Goal: Task Accomplishment & Management: Manage account settings

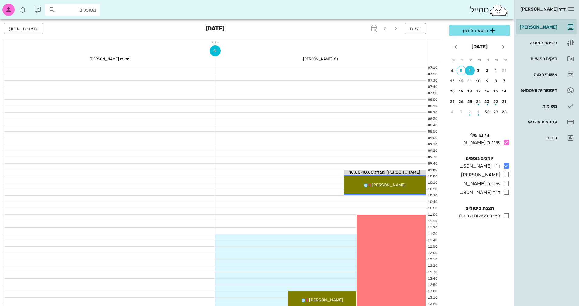
scroll to position [79, 0]
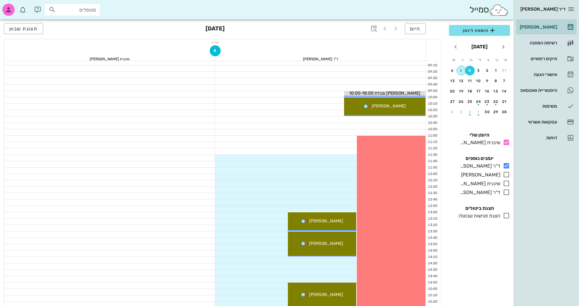
click at [462, 71] on div "5" at bounding box center [461, 70] width 9 height 4
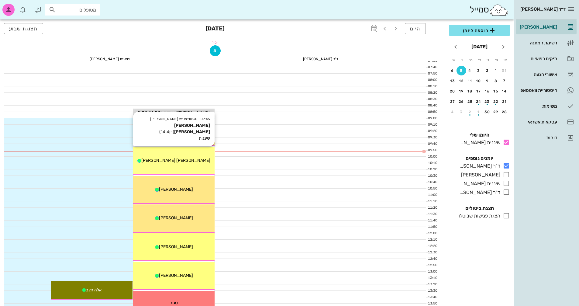
scroll to position [30, 0]
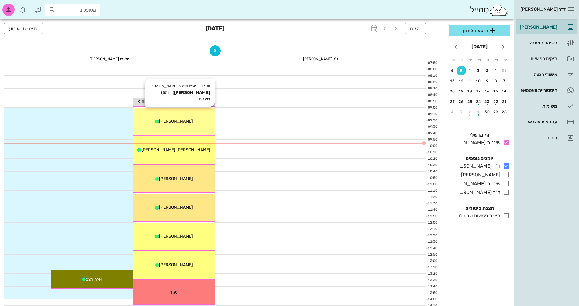
click at [186, 125] on div "09:00 - 09:45 שיננית [PERSON_NAME] (בת 55 ) שיננית [PERSON_NAME]" at bounding box center [173, 122] width 81 height 28
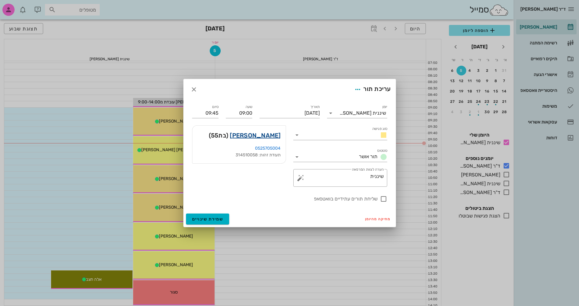
click at [273, 138] on link "[PERSON_NAME]" at bounding box center [255, 135] width 51 height 10
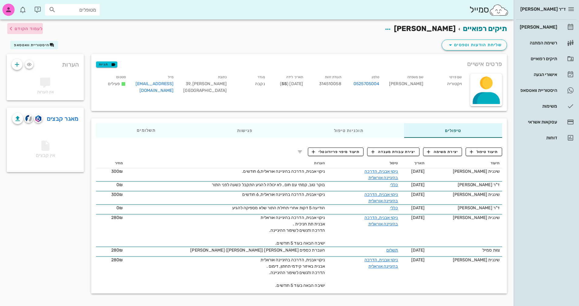
click at [17, 28] on span "לעמוד הקודם" at bounding box center [29, 28] width 28 height 5
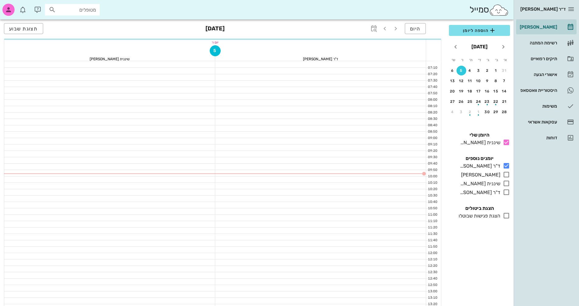
scroll to position [30, 0]
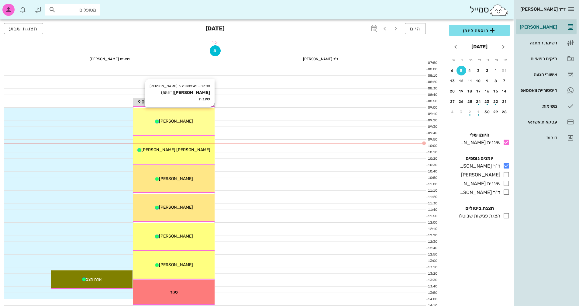
click at [190, 120] on div "[PERSON_NAME]" at bounding box center [173, 121] width 81 height 6
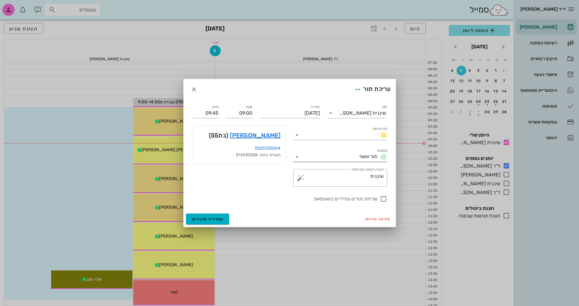
click at [296, 156] on icon at bounding box center [296, 156] width 7 height 7
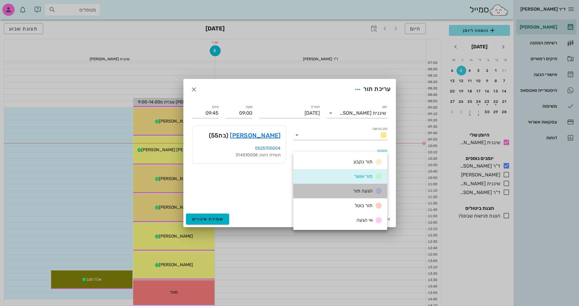
click at [370, 192] on span "הגעה תור" at bounding box center [362, 191] width 19 height 6
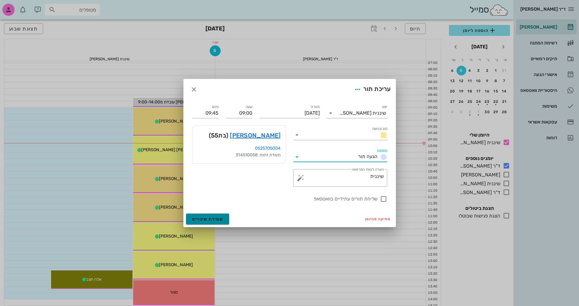
click at [214, 220] on span "שמירת שינויים" at bounding box center [207, 218] width 31 height 5
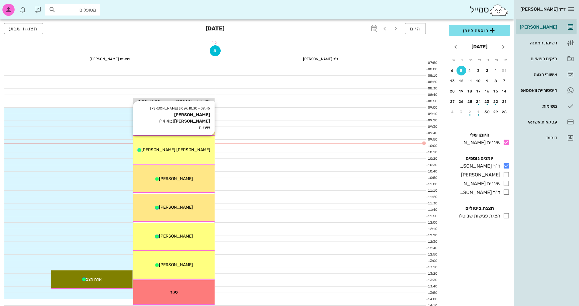
click at [188, 147] on div "[PERSON_NAME] [PERSON_NAME]" at bounding box center [173, 150] width 81 height 6
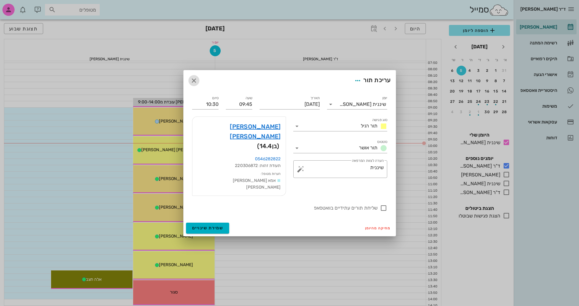
click at [192, 84] on icon "button" at bounding box center [193, 80] width 7 height 7
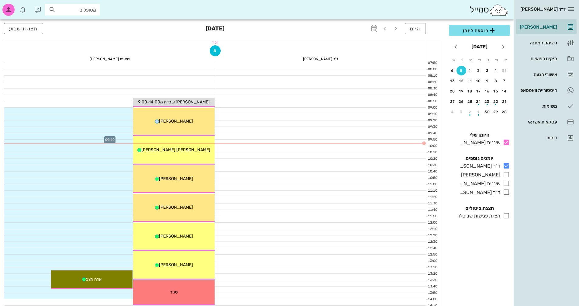
click at [97, 138] on div at bounding box center [109, 136] width 211 height 6
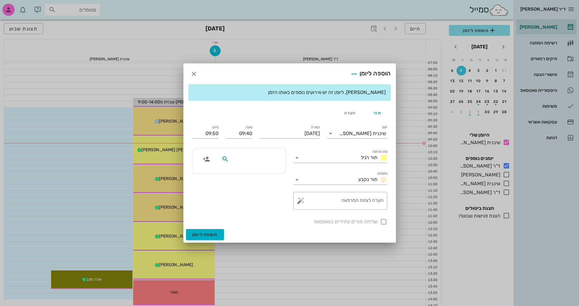
click at [262, 159] on input "text" at bounding box center [253, 159] width 47 height 8
type input "s"
type input "[PERSON_NAME]"
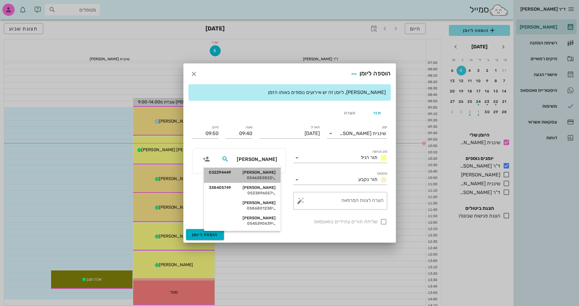
click at [263, 172] on div "[PERSON_NAME] 032294449" at bounding box center [242, 172] width 67 height 5
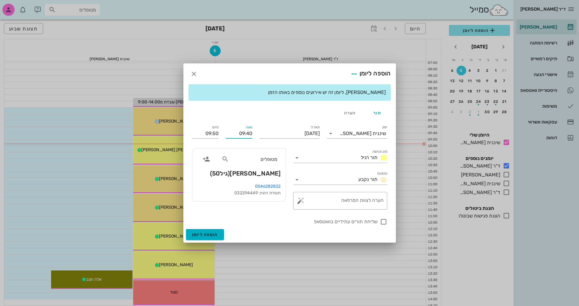
drag, startPoint x: 237, startPoint y: 133, endPoint x: 254, endPoint y: 134, distance: 16.5
click at [254, 134] on div "שעה 09:40" at bounding box center [239, 132] width 34 height 24
type input "09:45"
type input "09:55"
click at [341, 159] on input "סוג פגישה" at bounding box center [330, 158] width 57 height 10
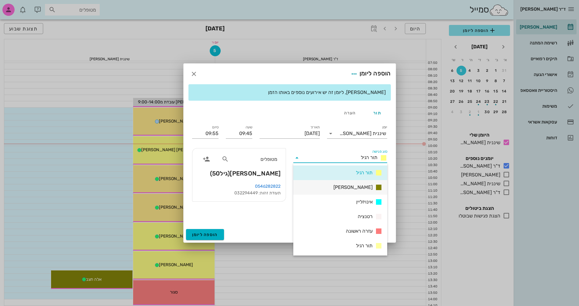
click at [355, 185] on span "[PERSON_NAME]" at bounding box center [353, 187] width 39 height 7
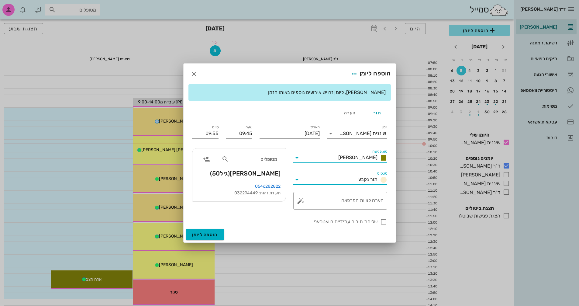
click at [347, 179] on input "סטטוס" at bounding box center [329, 180] width 54 height 10
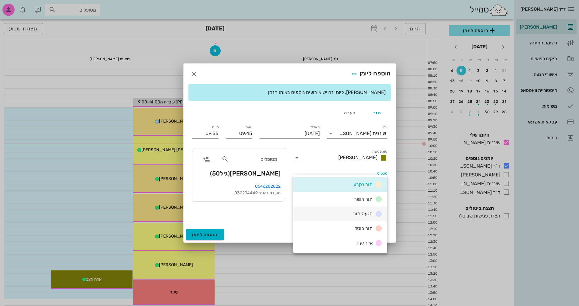
click at [357, 215] on span "הגעה תור" at bounding box center [362, 214] width 19 height 6
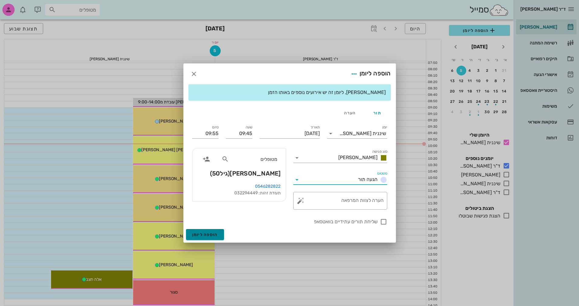
click at [205, 237] on button "הוספה ליומן" at bounding box center [205, 234] width 38 height 11
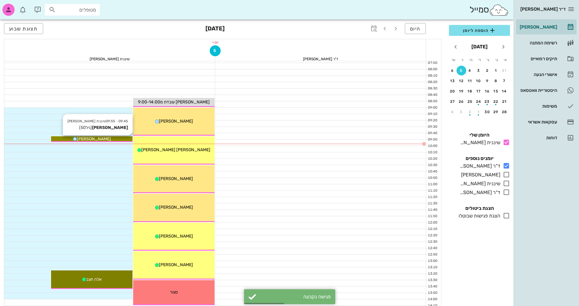
click at [114, 139] on div "[PERSON_NAME]" at bounding box center [91, 139] width 81 height 6
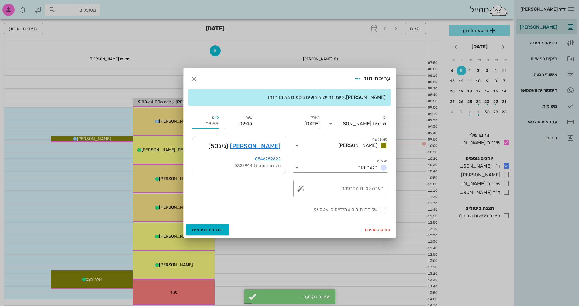
drag, startPoint x: 196, startPoint y: 122, endPoint x: 245, endPoint y: 123, distance: 49.0
click at [245, 123] on div "יומן שיננית [PERSON_NAME] סוג פגישה [PERSON_NAME] סטטוס הגעה תור תאריך [DATE] ש…" at bounding box center [290, 163] width 202 height 106
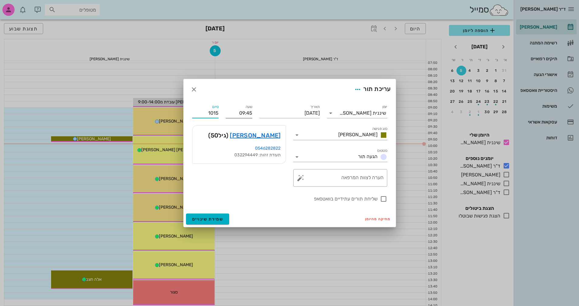
type input "10:15"
click at [186, 213] on button "שמירת שינויים" at bounding box center [207, 218] width 43 height 11
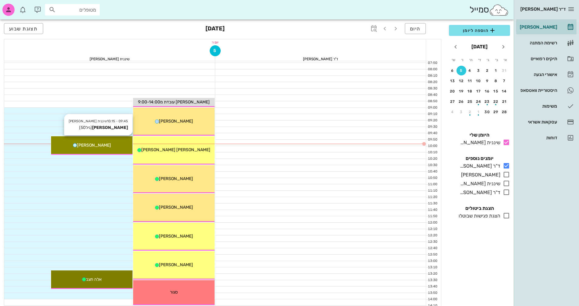
click at [109, 143] on div "[PERSON_NAME]" at bounding box center [91, 145] width 81 height 6
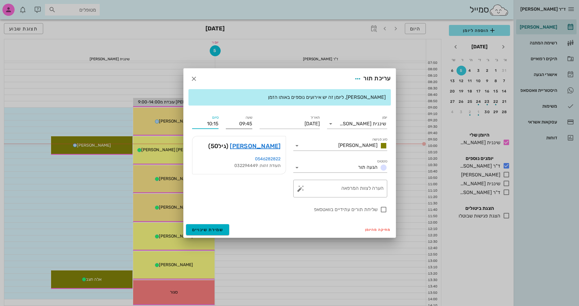
drag, startPoint x: 203, startPoint y: 123, endPoint x: 250, endPoint y: 123, distance: 46.5
click at [250, 123] on div "יומן שיננית [PERSON_NAME] סוג פגישה [PERSON_NAME] סטטוס הגעה תור תאריך [DATE] ש…" at bounding box center [290, 163] width 202 height 106
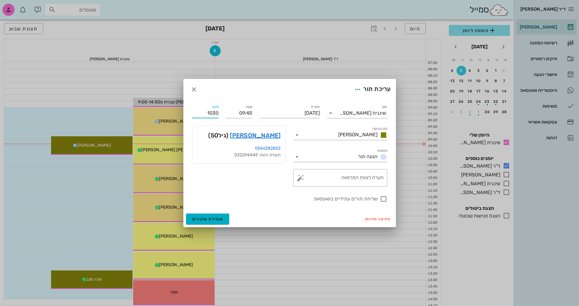
type input "10:30"
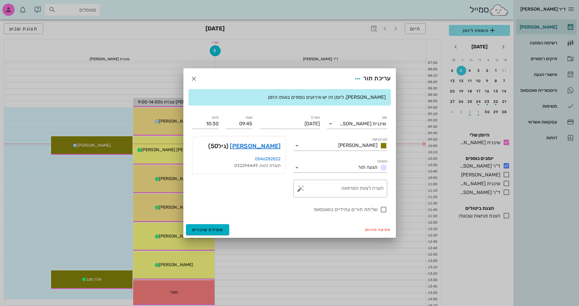
click at [253, 215] on form "עריכת תור [PERSON_NAME], ליומן זה יש אירועים נוספים באותו הזמן יומן שיננית [PER…" at bounding box center [290, 152] width 212 height 169
click at [215, 228] on span "שמירת שינויים" at bounding box center [207, 229] width 31 height 5
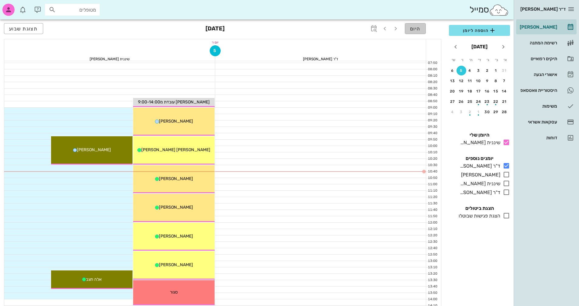
click at [414, 28] on span "היום" at bounding box center [415, 29] width 11 height 6
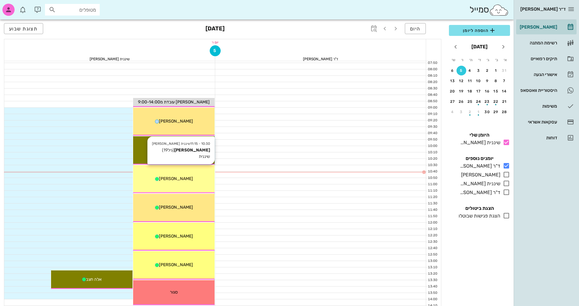
drag, startPoint x: 193, startPoint y: 175, endPoint x: 177, endPoint y: 180, distance: 17.1
click at [177, 180] on span "[PERSON_NAME]" at bounding box center [176, 178] width 34 height 5
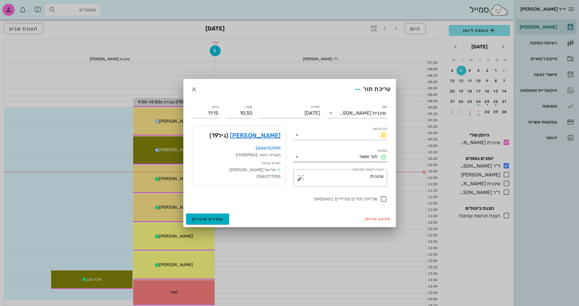
click at [298, 157] on icon at bounding box center [296, 156] width 7 height 7
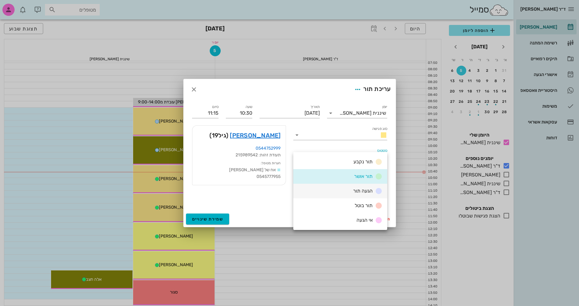
click at [366, 191] on span "הגעה תור" at bounding box center [362, 191] width 19 height 6
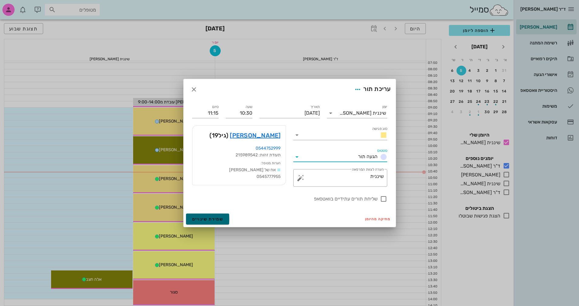
click at [222, 218] on span "שמירת שינויים" at bounding box center [207, 218] width 31 height 5
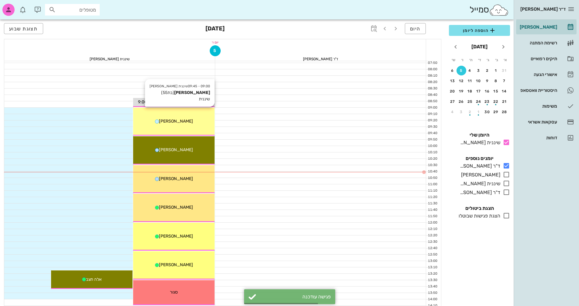
click at [182, 118] on div "[PERSON_NAME]" at bounding box center [173, 121] width 81 height 6
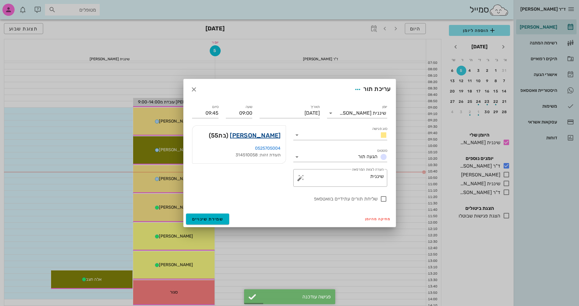
click at [263, 133] on link "[PERSON_NAME]" at bounding box center [255, 135] width 51 height 10
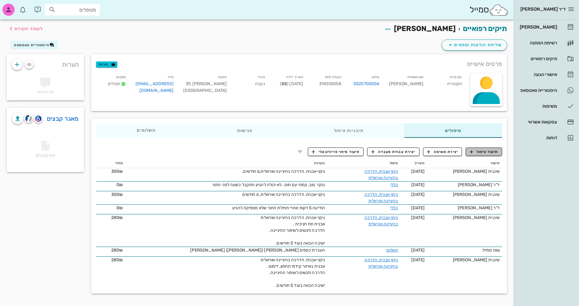
click at [488, 151] on span "תיעוד טיפול" at bounding box center [484, 151] width 28 height 5
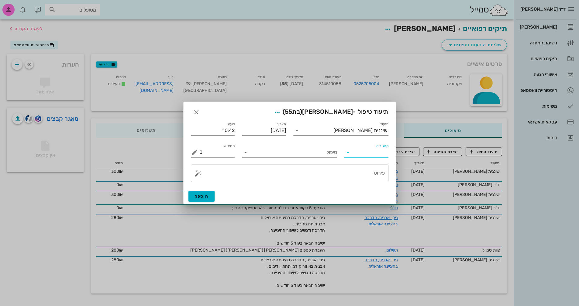
click at [363, 151] on input "קטגוריה" at bounding box center [371, 152] width 34 height 10
click at [377, 181] on div "פריודונטיה" at bounding box center [375, 182] width 53 height 6
type input "פריודונטיה"
click at [315, 156] on input "טיפול" at bounding box center [294, 152] width 87 height 10
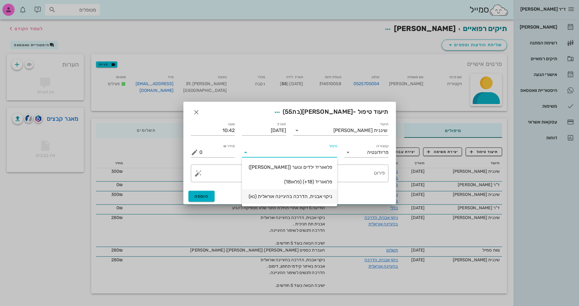
click at [315, 196] on div "ניקוי אבנית, הדרכה בהיגיינה אוראלית (נא)" at bounding box center [289, 196] width 85 height 6
type input "300"
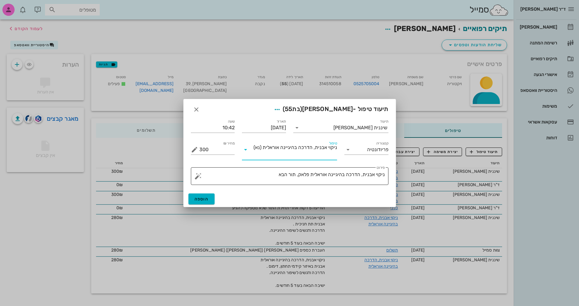
click at [271, 177] on textarea "ניקוי אבנית, הדרכה בהיגיינה אוראלית פלאק, תור הבא" at bounding box center [291, 177] width 185 height 15
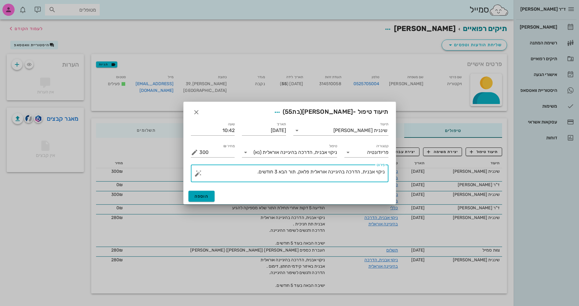
type textarea "ניקוי אבנית, הדרכה בהיגיינה אוראלית פלאק, תור הבא 3 חודשים."
click at [207, 197] on span "הוספה" at bounding box center [202, 196] width 14 height 5
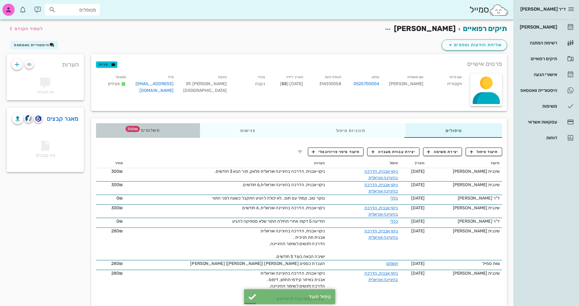
click at [197, 129] on div "תשלומים 300₪" at bounding box center [148, 130] width 104 height 15
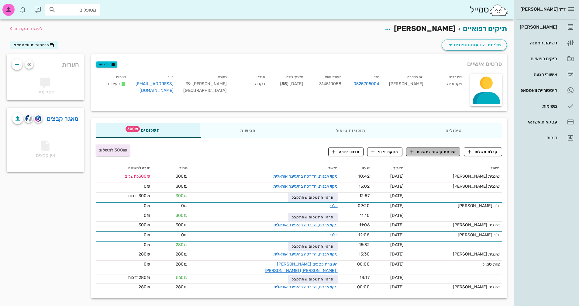
click at [433, 154] on span "שליחת קישור לתשלום" at bounding box center [433, 151] width 46 height 5
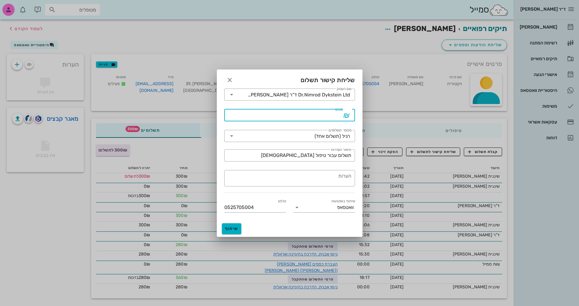
click at [332, 117] on input "סכום" at bounding box center [285, 115] width 115 height 10
type input "300"
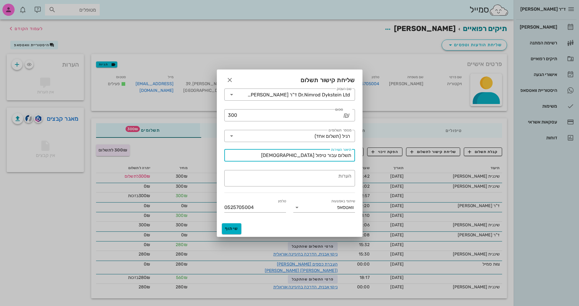
drag, startPoint x: 288, startPoint y: 153, endPoint x: 325, endPoint y: 154, distance: 36.5
click at [325, 154] on input "תשלום עבור טיפול [DEMOGRAPHIC_DATA]" at bounding box center [289, 156] width 123 height 10
type input "תשלום עבור טיפול שיננית"
click at [236, 227] on span "שיתוף" at bounding box center [231, 228] width 15 height 5
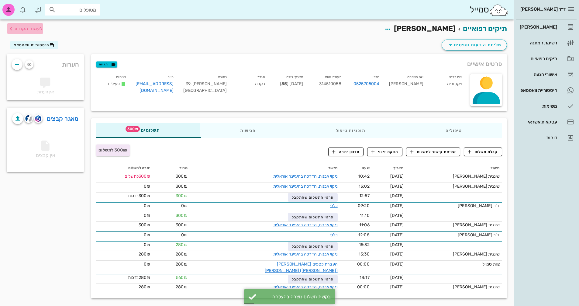
click at [26, 29] on span "לעמוד הקודם" at bounding box center [29, 28] width 28 height 5
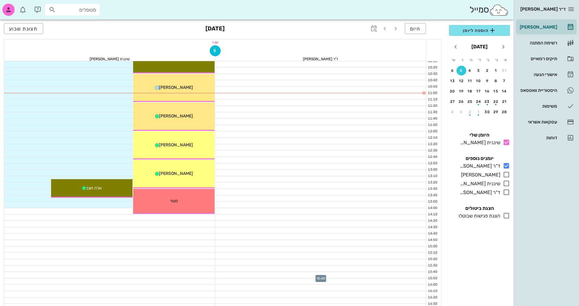
scroll to position [91, 0]
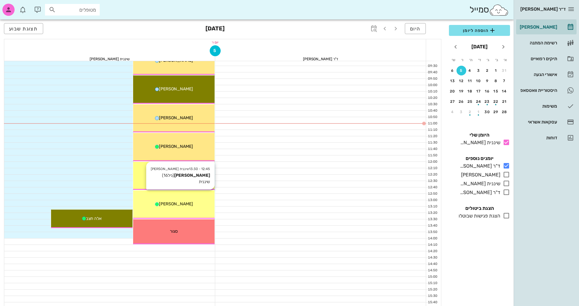
drag, startPoint x: 178, startPoint y: 204, endPoint x: 175, endPoint y: 209, distance: 6.0
click at [175, 209] on div "12:45 - 13:30 שיננית [PERSON_NAME] (גיל 16 ) שיננית [PERSON_NAME]" at bounding box center [173, 204] width 81 height 28
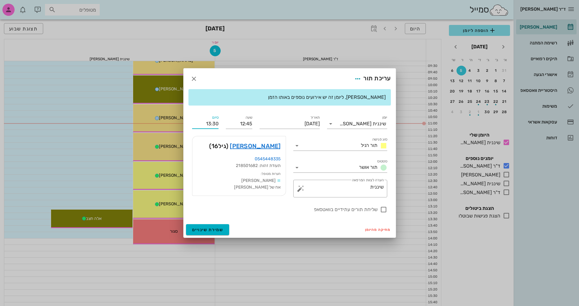
drag, startPoint x: 212, startPoint y: 123, endPoint x: 220, endPoint y: 123, distance: 8.2
click at [220, 123] on div "סיום 13:30" at bounding box center [206, 121] width 34 height 22
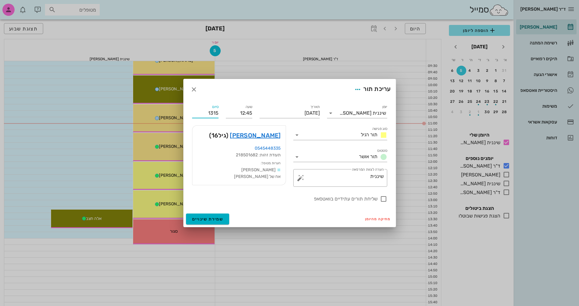
type input "13:15"
click at [255, 209] on div "יומן שיננית [PERSON_NAME] סוג פגישה תור רגיל סטטוס תור אושר תאריך [DATE] שעה 12…" at bounding box center [290, 155] width 212 height 111
click at [259, 219] on div "מחיקה מהיומן שמירת שינויים" at bounding box center [290, 219] width 212 height 16
click at [218, 219] on span "שמירת שינויים" at bounding box center [207, 218] width 31 height 5
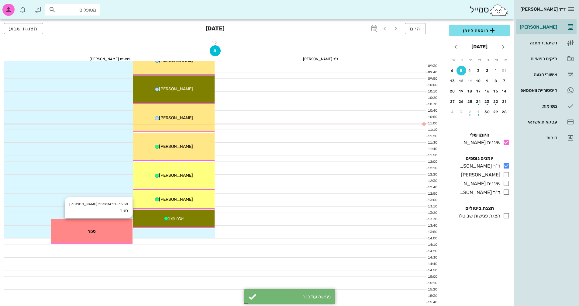
click at [111, 227] on div "13:30 - 14:10 שיננית [PERSON_NAME]" at bounding box center [91, 231] width 81 height 25
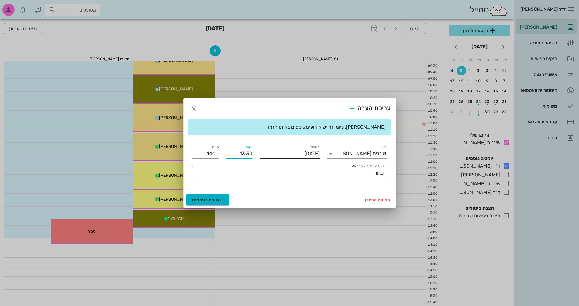
drag, startPoint x: 237, startPoint y: 152, endPoint x: 265, endPoint y: 152, distance: 28.6
click at [265, 152] on div "יומן שיננית [PERSON_NAME] תאריך [DATE] שעה 13:30 סיום 14:10 ​ הערה לצוות המרפאה…" at bounding box center [290, 163] width 202 height 47
type input "13:45"
type input "14:25"
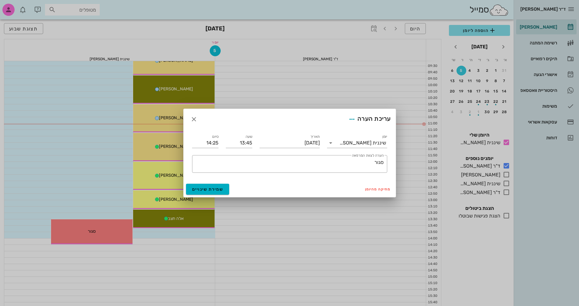
click at [269, 195] on div "מחיקה מהיומן שמירת שינויים" at bounding box center [290, 189] width 212 height 16
click at [222, 189] on span "שמירת שינויים" at bounding box center [207, 189] width 31 height 5
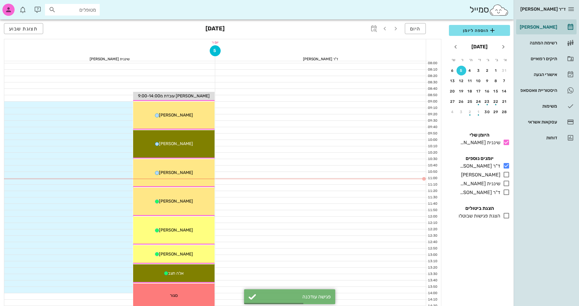
scroll to position [30, 0]
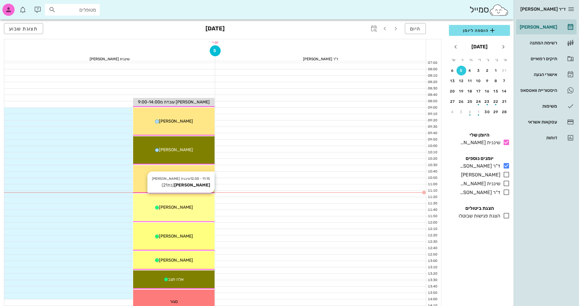
click at [186, 213] on div "11:15 - 12:00 שיננית [PERSON_NAME] [PERSON_NAME] (בת 21 ) [PERSON_NAME]" at bounding box center [173, 208] width 81 height 28
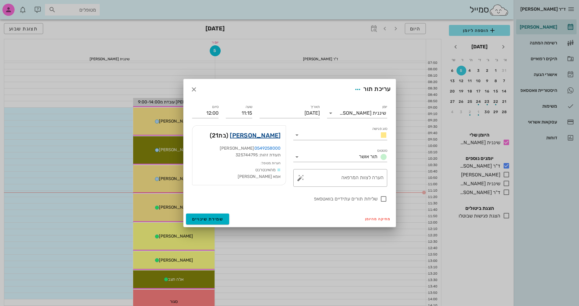
click at [274, 136] on link "[PERSON_NAME]" at bounding box center [255, 135] width 51 height 10
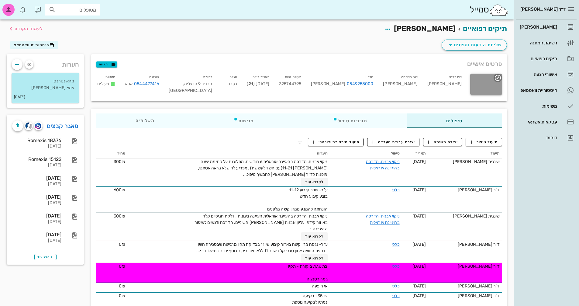
click at [493, 78] on div at bounding box center [486, 84] width 32 height 21
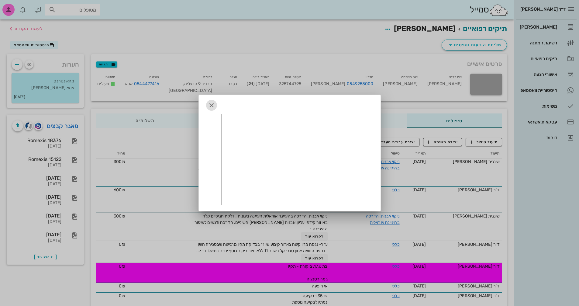
click at [210, 106] on icon "button" at bounding box center [211, 105] width 7 height 7
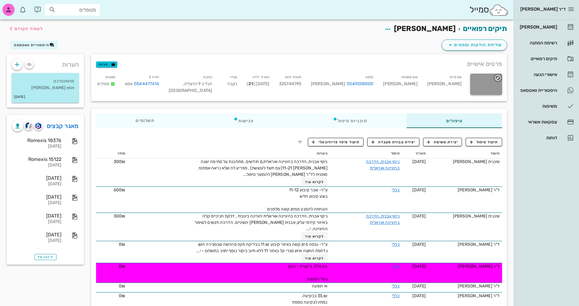
click at [490, 81] on div at bounding box center [486, 84] width 32 height 21
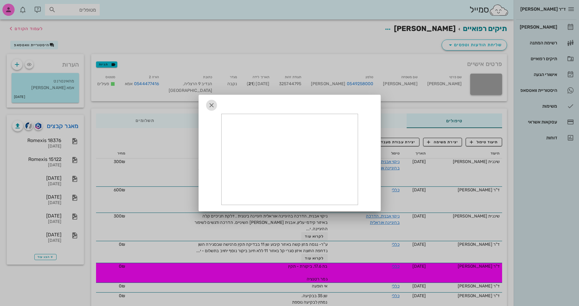
click at [213, 105] on icon "button" at bounding box center [211, 105] width 7 height 7
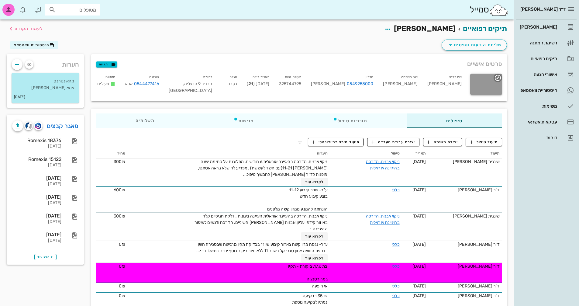
click at [479, 84] on div at bounding box center [486, 84] width 32 height 21
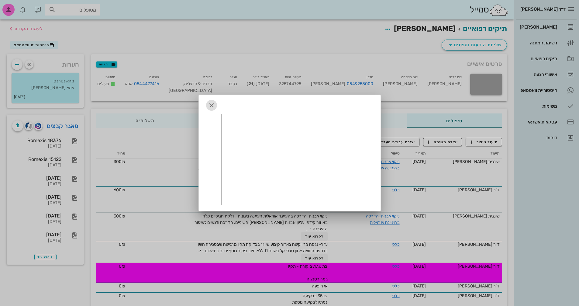
click at [213, 104] on icon "button" at bounding box center [211, 105] width 7 height 7
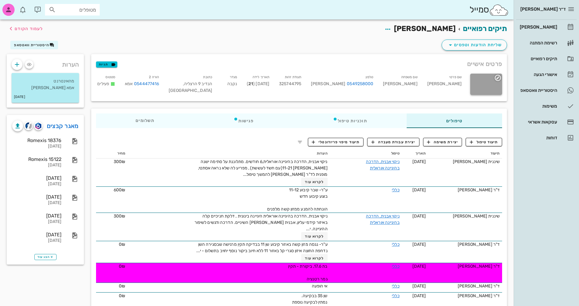
click at [496, 78] on icon "button" at bounding box center [497, 77] width 7 height 7
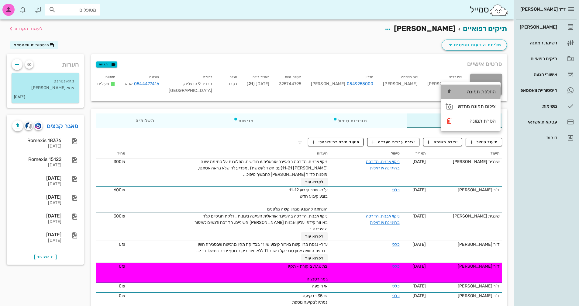
click at [483, 90] on div "החלפת תמונה" at bounding box center [477, 92] width 38 height 6
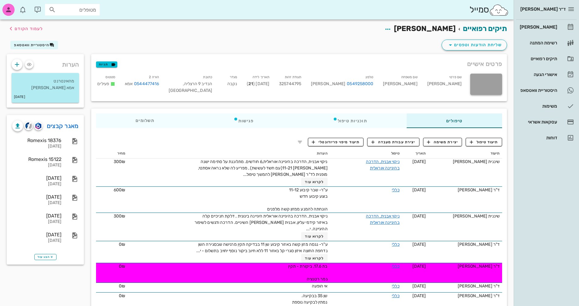
click at [421, 61] on div "פרטים אישיים תגיות" at bounding box center [299, 63] width 416 height 19
click at [486, 84] on div at bounding box center [486, 84] width 32 height 21
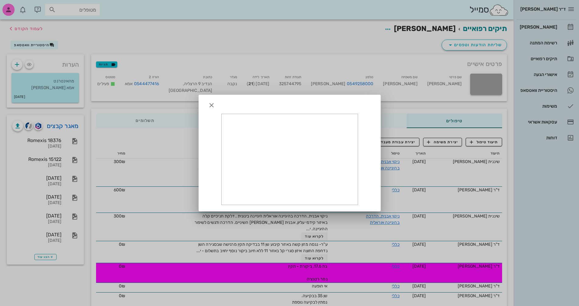
click at [287, 54] on div at bounding box center [289, 153] width 579 height 306
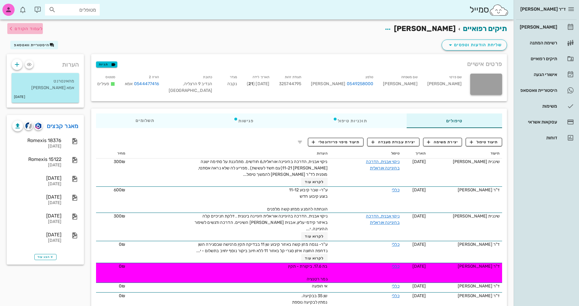
click at [18, 31] on span "לעמוד הקודם" at bounding box center [25, 28] width 36 height 7
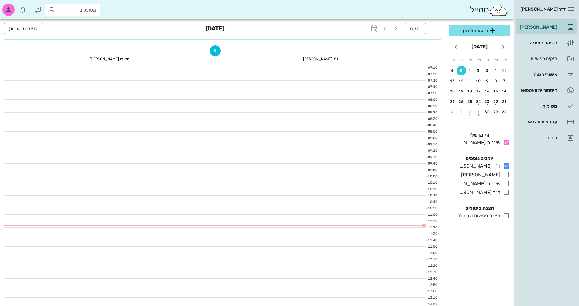
scroll to position [30, 0]
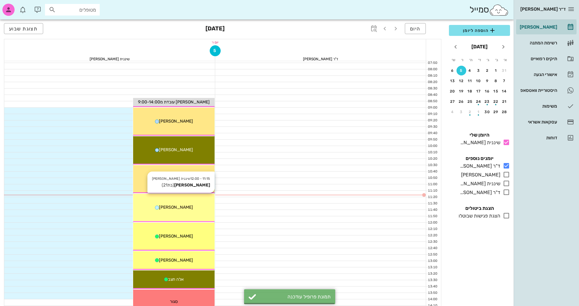
click at [199, 210] on div "[PERSON_NAME]" at bounding box center [173, 207] width 81 height 6
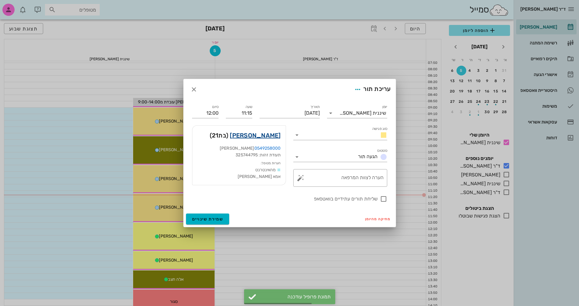
click at [268, 132] on link "[PERSON_NAME]" at bounding box center [255, 135] width 51 height 10
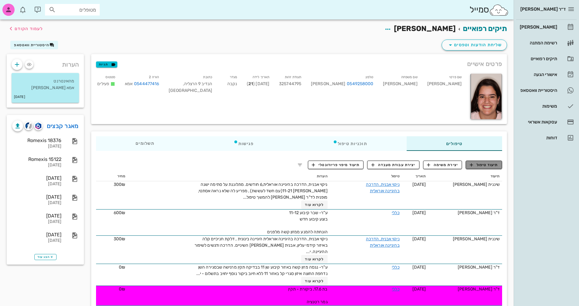
click at [492, 163] on span "תיעוד טיפול" at bounding box center [484, 164] width 28 height 5
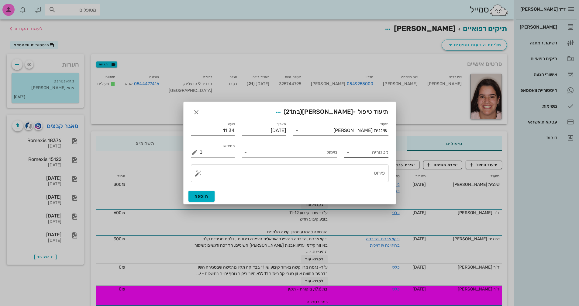
click at [367, 153] on input "קטגוריה" at bounding box center [371, 152] width 34 height 10
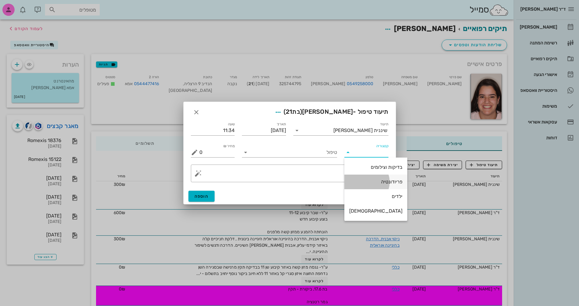
click at [371, 182] on div "פריודונטיה" at bounding box center [375, 182] width 53 height 6
type input "פריודונטיה"
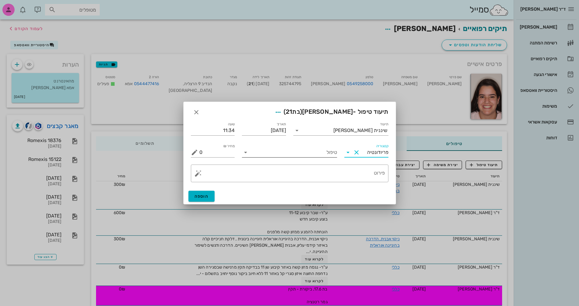
click at [269, 150] on input "טיפול" at bounding box center [294, 152] width 87 height 10
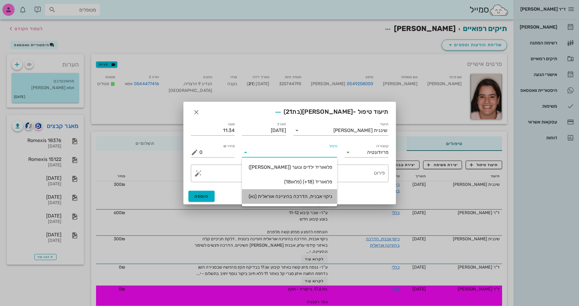
click at [296, 195] on div "ניקוי אבנית, הדרכה בהיגיינה אוראלית (נא)" at bounding box center [289, 196] width 85 height 6
type input "300"
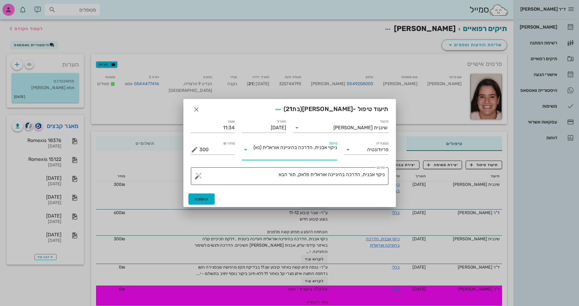
click at [263, 178] on textarea "ניקוי אבנית, הדרכה בהיגיינה אוראלית פלאק, תור הבא" at bounding box center [291, 177] width 185 height 15
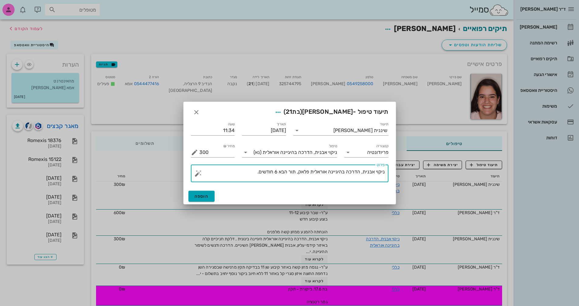
type textarea "ניקוי אבנית, הדרכה בהיגיינה אוראלית פלאק, תור הבא 6 חודשים."
click at [205, 195] on span "הוספה" at bounding box center [202, 196] width 14 height 5
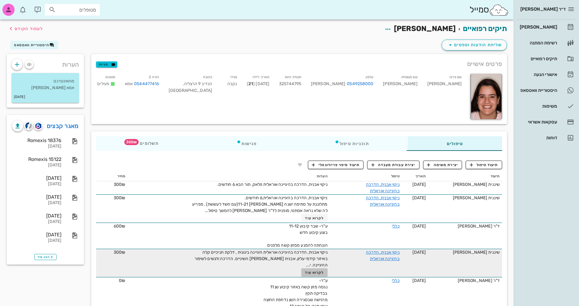
click at [311, 270] on span "לקרוא עוד" at bounding box center [314, 272] width 19 height 4
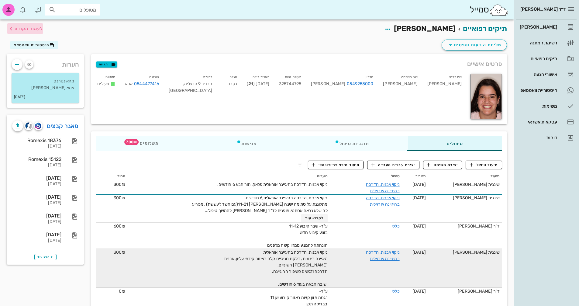
click at [24, 26] on span "לעמוד הקודם" at bounding box center [29, 28] width 28 height 5
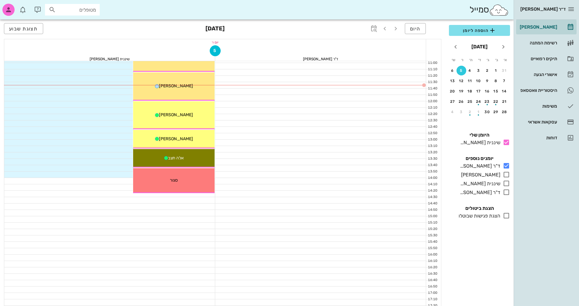
scroll to position [152, 0]
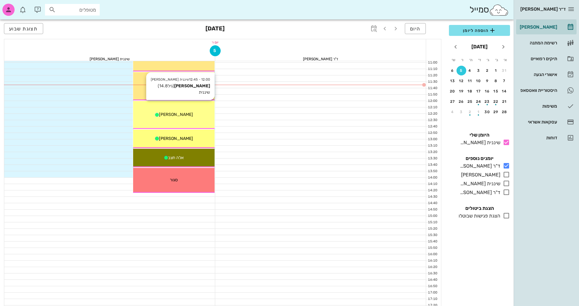
click at [188, 112] on span "[PERSON_NAME]" at bounding box center [176, 114] width 34 height 5
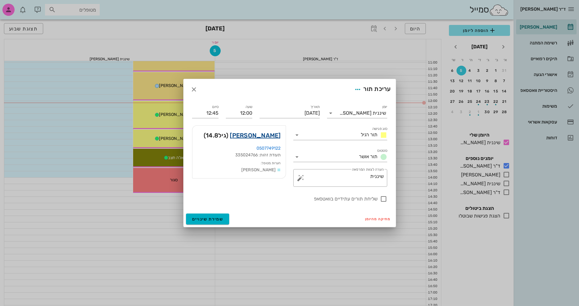
click at [272, 136] on link "[PERSON_NAME]" at bounding box center [255, 135] width 51 height 10
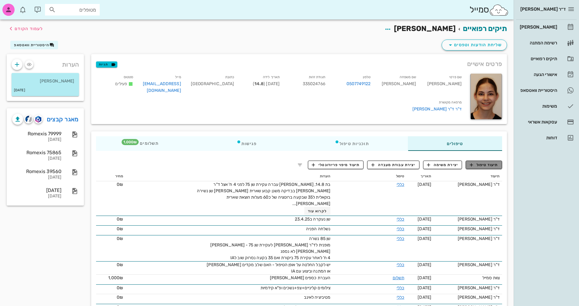
click at [486, 167] on span "תיעוד טיפול" at bounding box center [484, 164] width 28 height 5
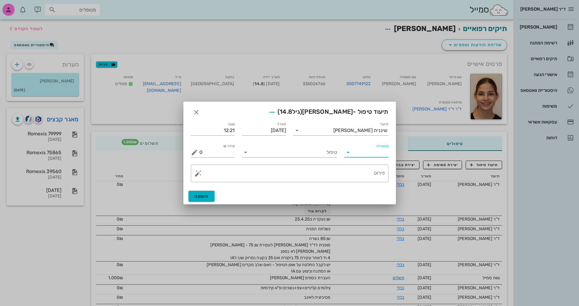
click at [356, 152] on input "קטגוריה" at bounding box center [371, 152] width 34 height 10
click at [375, 181] on div "פריודונטיה" at bounding box center [375, 182] width 53 height 6
type input "פריודונטיה"
click at [283, 151] on input "טיפול" at bounding box center [294, 152] width 87 height 10
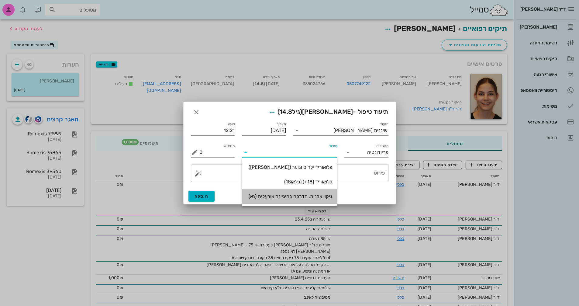
click at [304, 195] on div "ניקוי אבנית, הדרכה בהיגיינה אוראלית (נא)" at bounding box center [289, 196] width 85 height 6
type input "300"
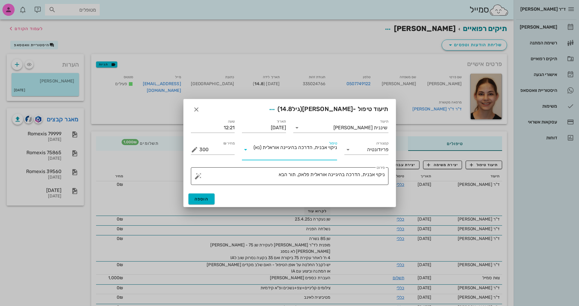
click at [265, 177] on textarea "ניקוי אבנית, הדרכה בהיגיינה אוראלית פלאק, תור הבא" at bounding box center [291, 177] width 185 height 15
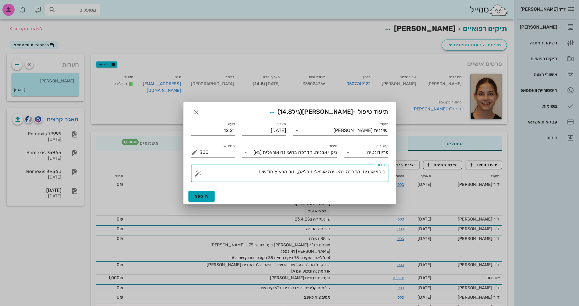
type textarea "ניקוי אבנית, הדרכה בהיגיינה אוראלית פלאק, תור הבא 6 חודשים."
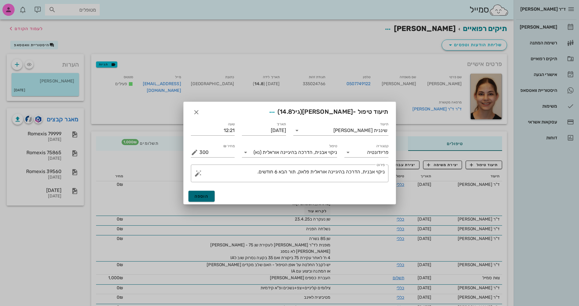
click at [200, 198] on span "הוספה" at bounding box center [202, 196] width 14 height 5
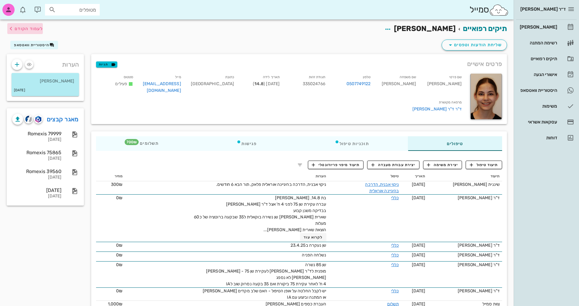
click at [35, 29] on span "לעמוד הקודם" at bounding box center [29, 28] width 28 height 5
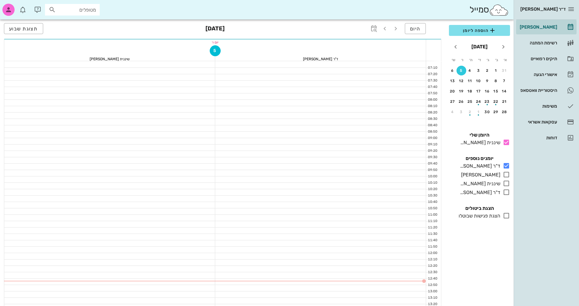
scroll to position [152, 0]
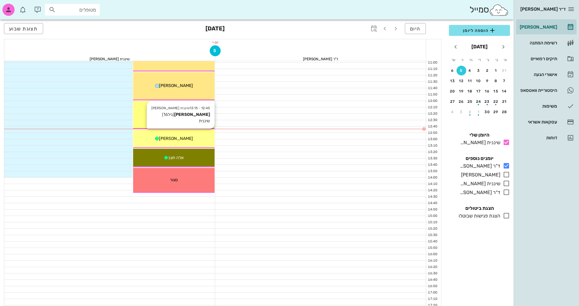
click at [197, 141] on div "[PERSON_NAME]" at bounding box center [173, 138] width 81 height 6
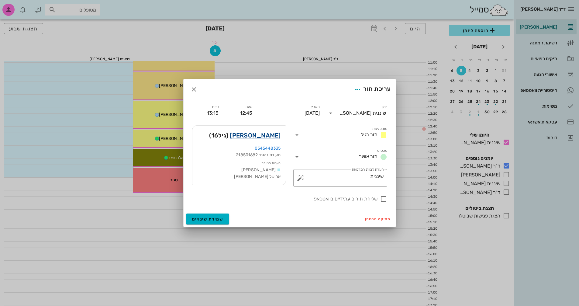
click at [276, 133] on link "[PERSON_NAME]" at bounding box center [255, 135] width 51 height 10
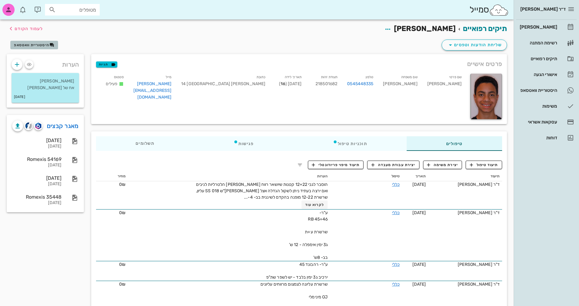
click at [41, 45] on span "היסטוריית וואטסאפ" at bounding box center [31, 45] width 35 height 4
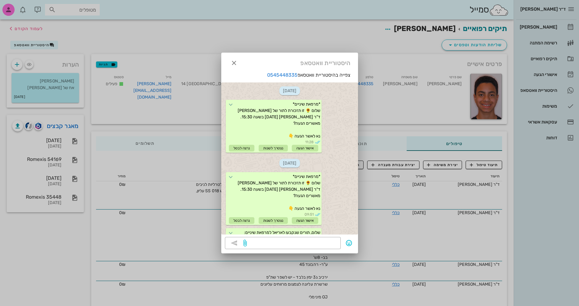
scroll to position [655, 0]
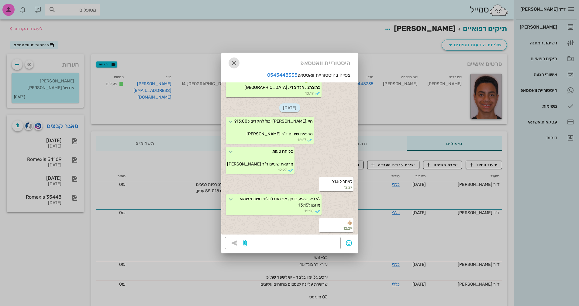
click at [235, 64] on icon "button" at bounding box center [233, 62] width 7 height 7
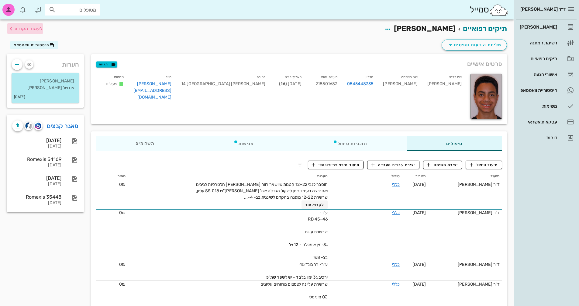
click at [27, 29] on span "לעמוד הקודם" at bounding box center [29, 28] width 28 height 5
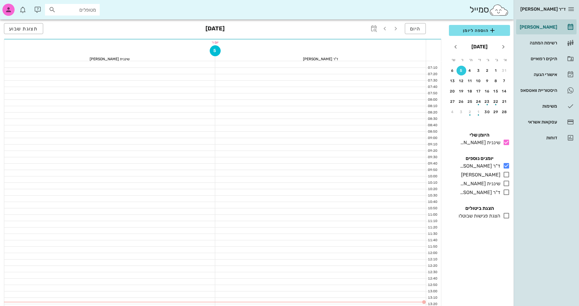
scroll to position [152, 0]
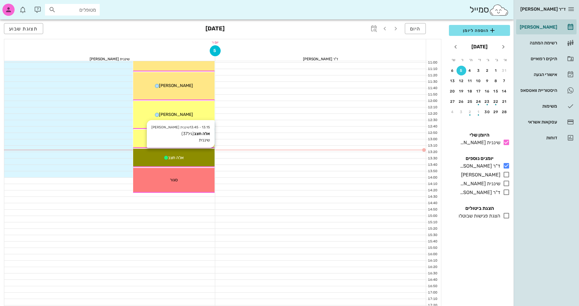
click at [193, 161] on div "אלה חצב" at bounding box center [173, 157] width 81 height 6
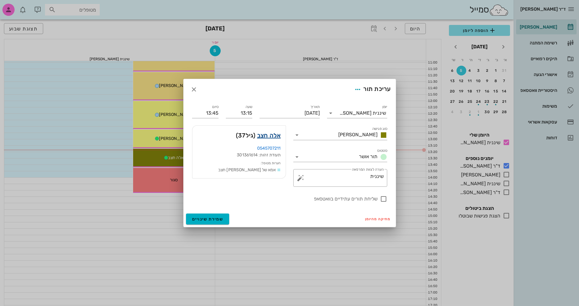
click at [275, 137] on link "אלה חצב" at bounding box center [269, 135] width 24 height 10
